Goal: Book appointment/travel/reservation

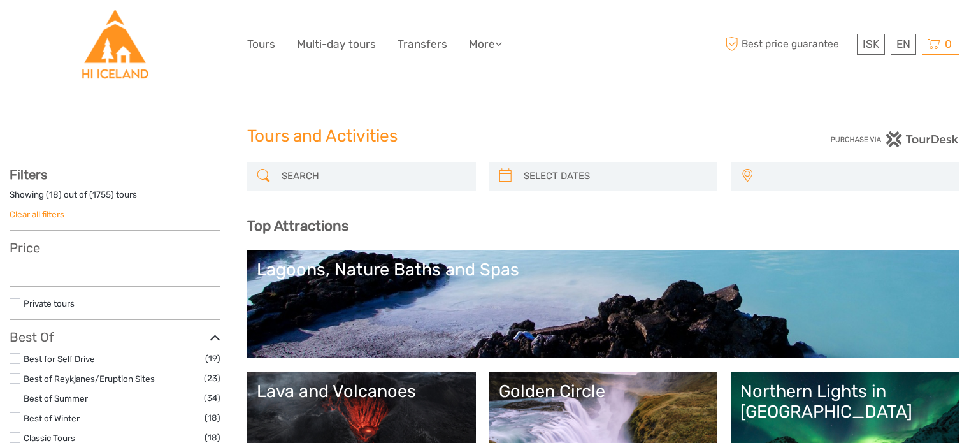
select select
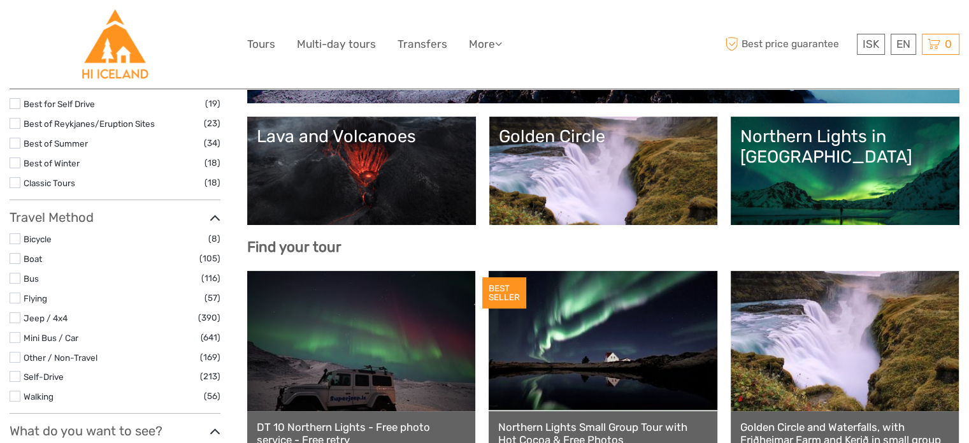
select select
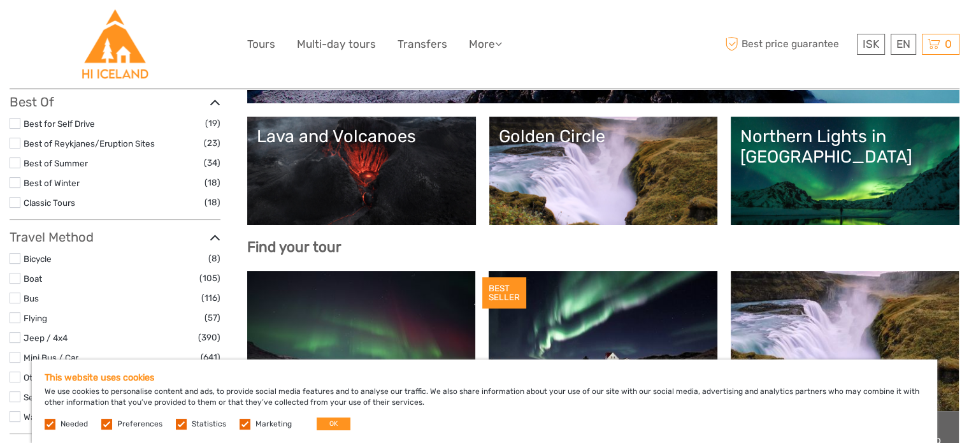
click at [333, 159] on link "Lava and Volcanoes" at bounding box center [362, 170] width 210 height 89
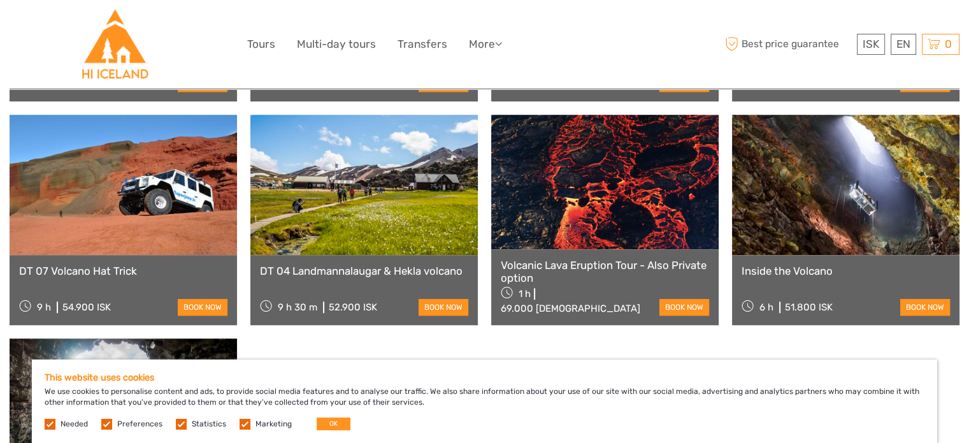
scroll to position [956, 0]
click at [619, 220] on link at bounding box center [604, 182] width 227 height 134
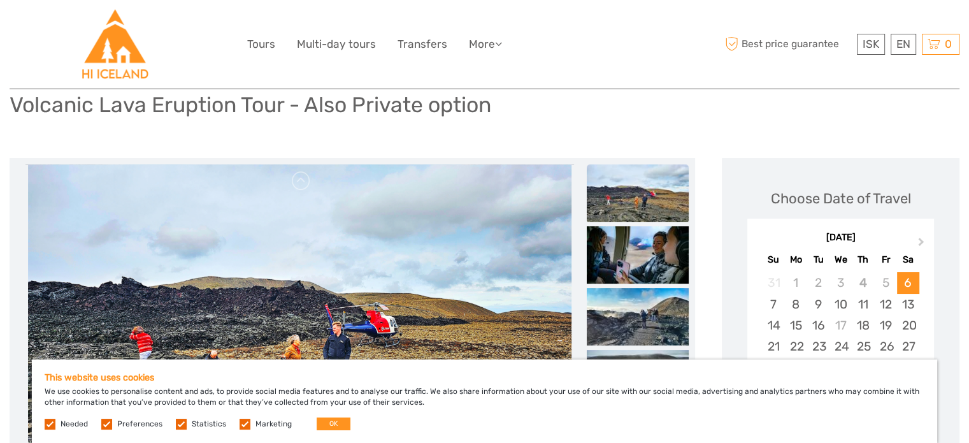
scroll to position [255, 0]
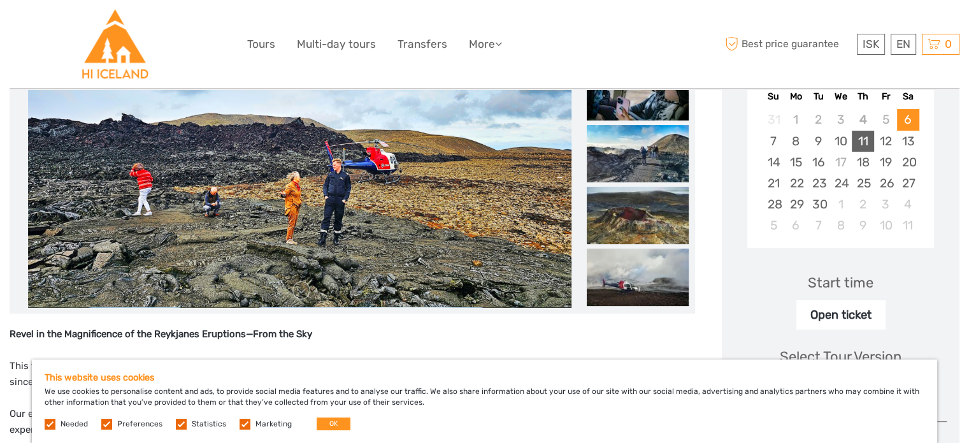
click at [863, 140] on div "11" at bounding box center [863, 141] width 22 height 21
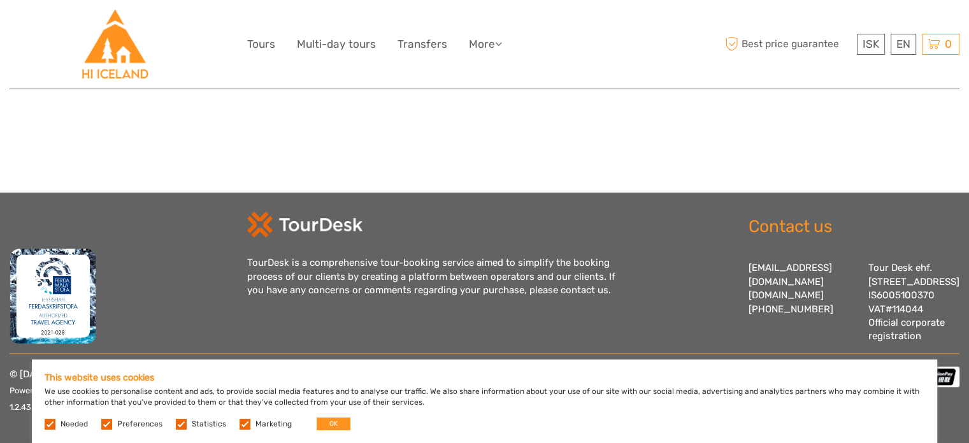
scroll to position [1343, 0]
click at [328, 420] on button "OK" at bounding box center [334, 423] width 34 height 13
